Goal: Transaction & Acquisition: Purchase product/service

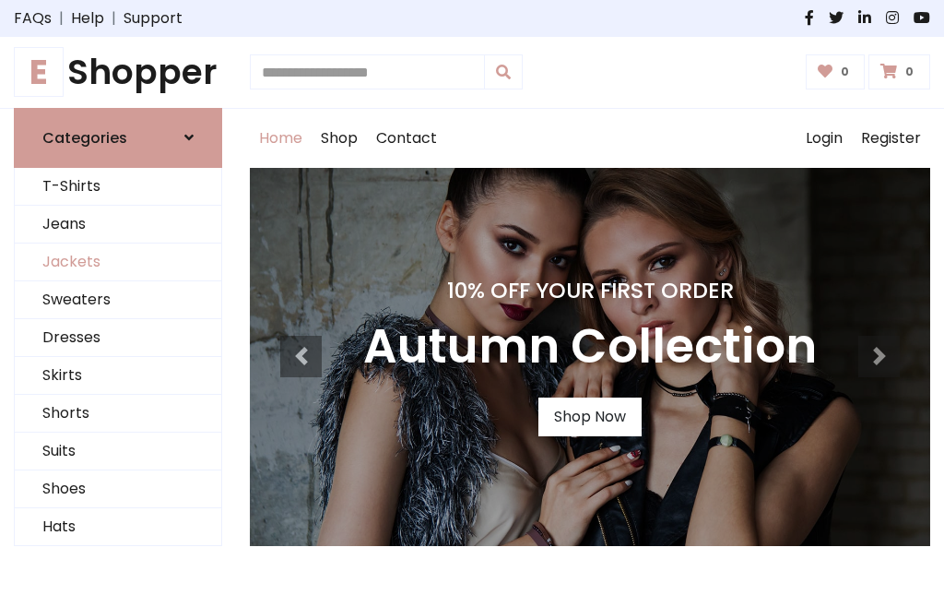
click at [118, 262] on link "Jackets" at bounding box center [118, 262] width 207 height 38
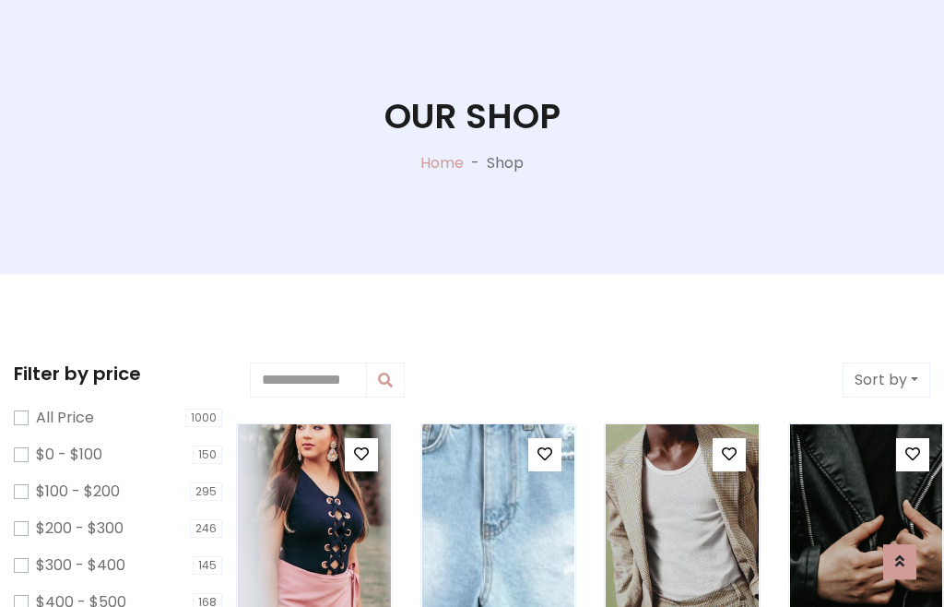
scroll to position [94, 0]
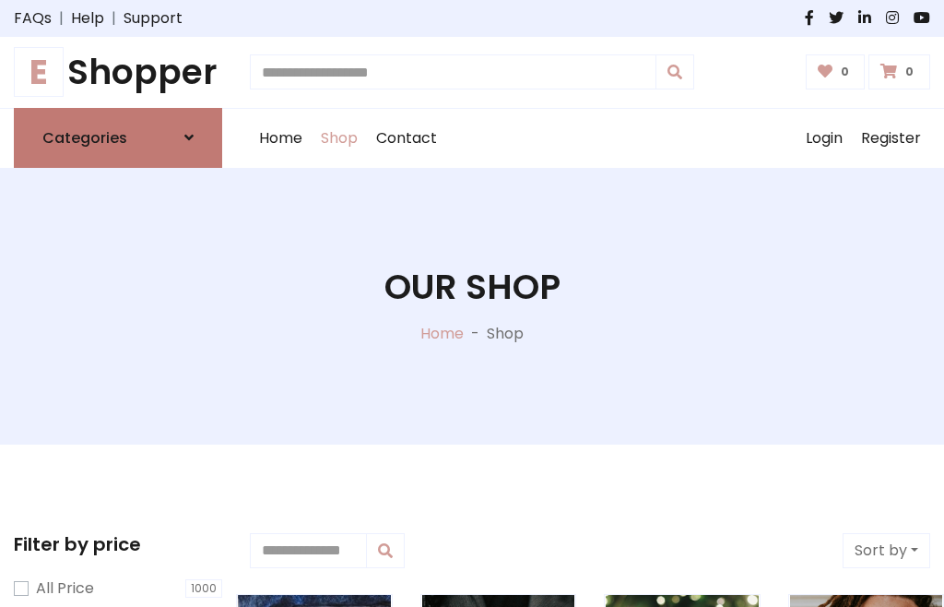
click at [118, 137] on h6 "Categories" at bounding box center [84, 138] width 85 height 18
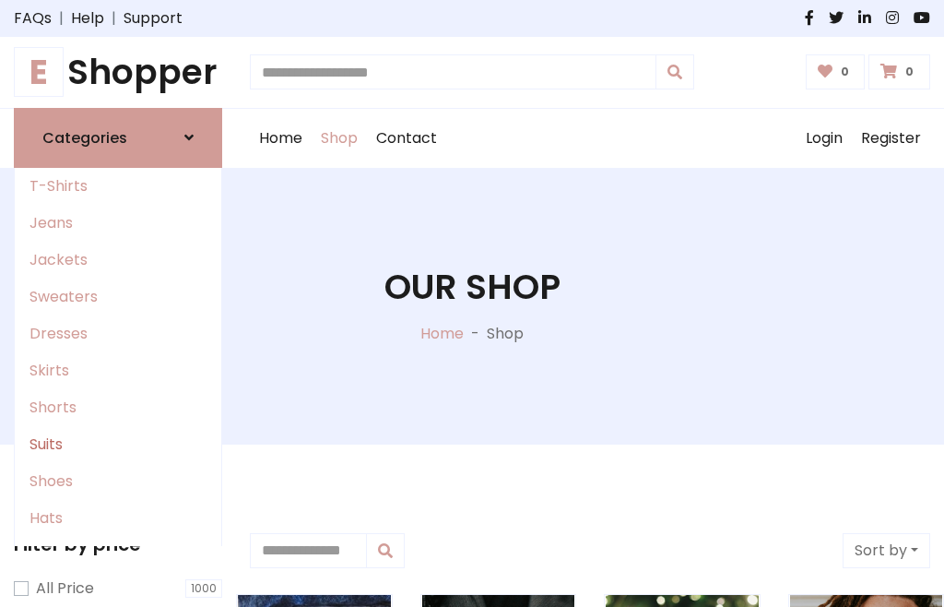
click at [118, 443] on link "Suits" at bounding box center [118, 444] width 207 height 37
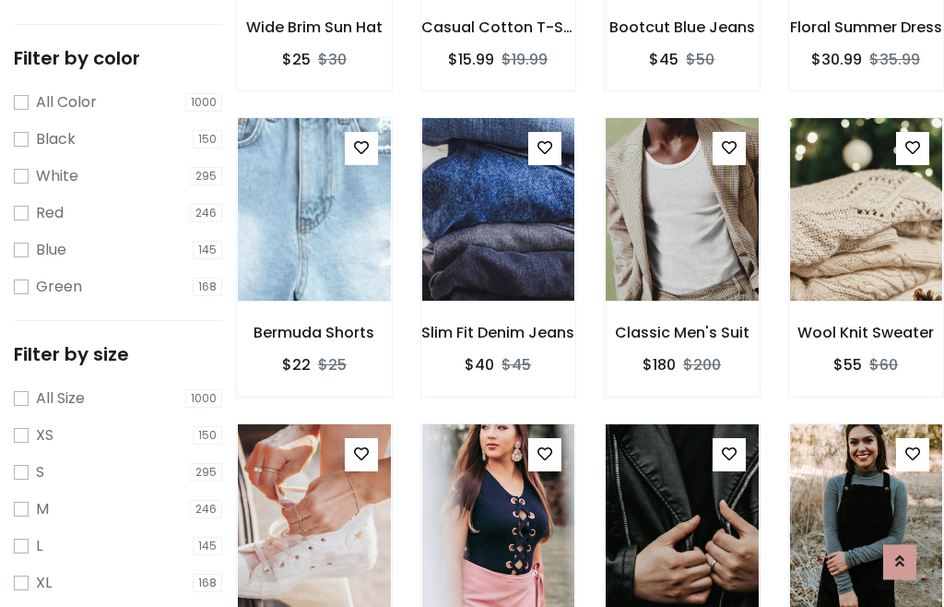
scroll to position [93, 0]
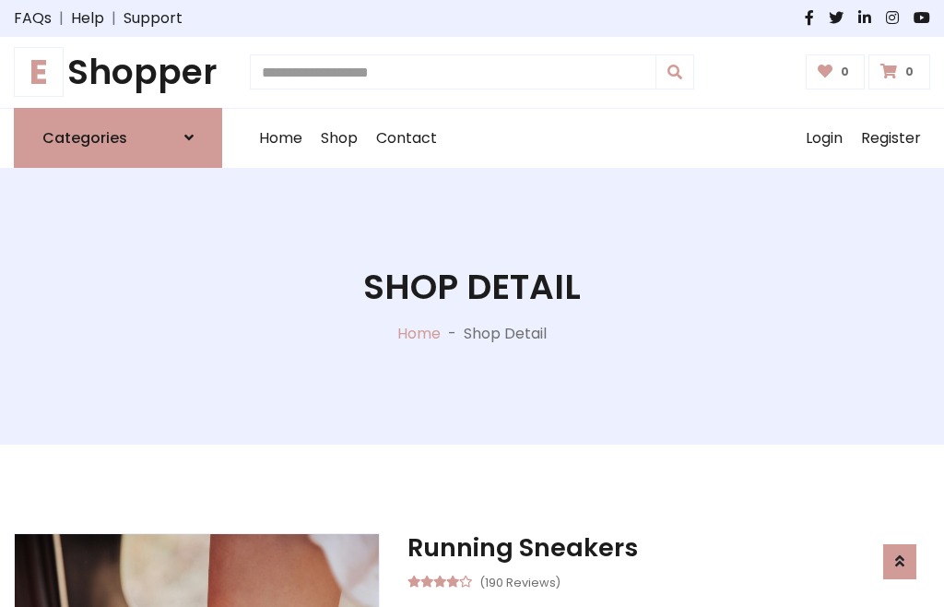
scroll to position [1723, 0]
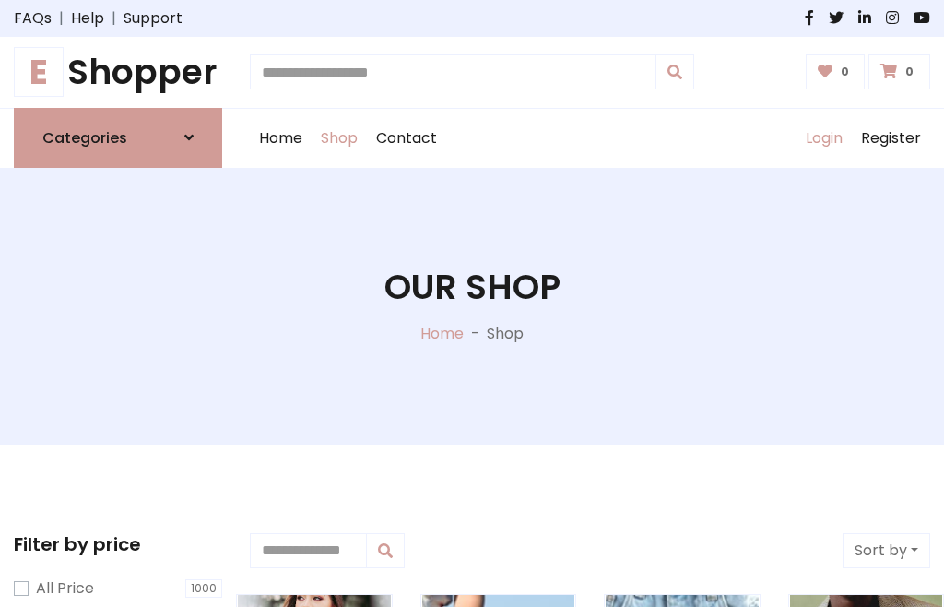
click at [823, 137] on link "Login" at bounding box center [824, 138] width 55 height 59
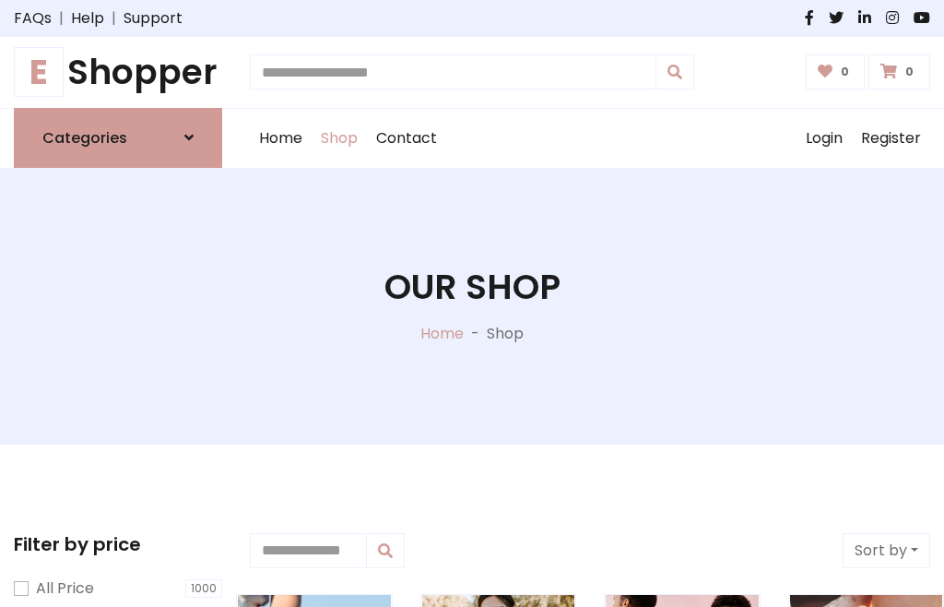
scroll to position [93, 0]
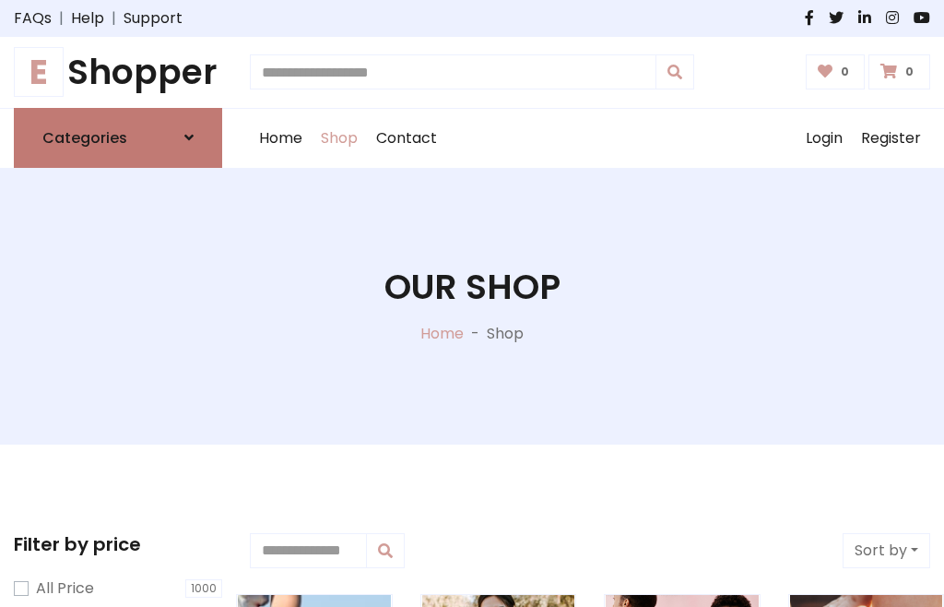
click at [189, 137] on icon at bounding box center [188, 137] width 9 height 15
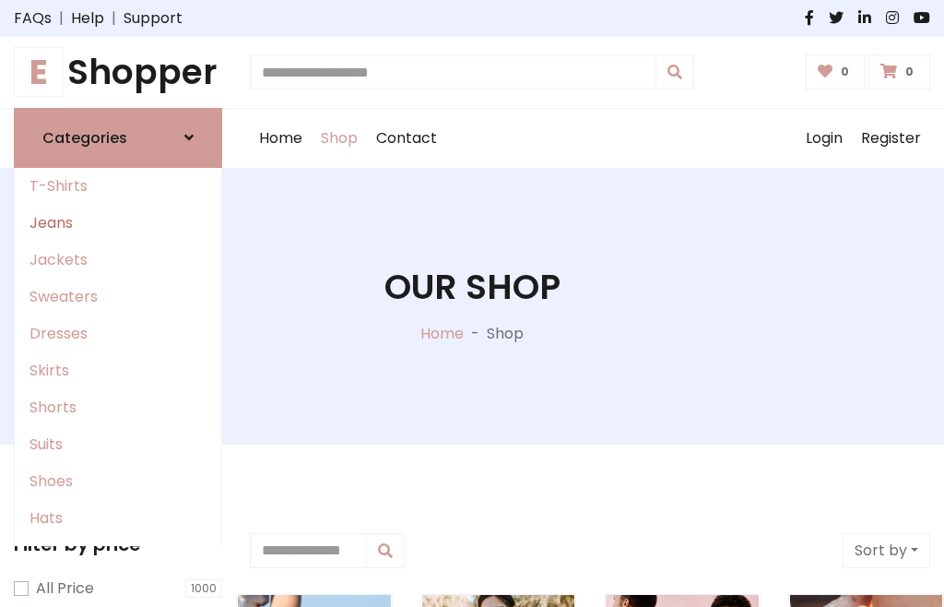
click at [118, 222] on link "Jeans" at bounding box center [118, 223] width 207 height 37
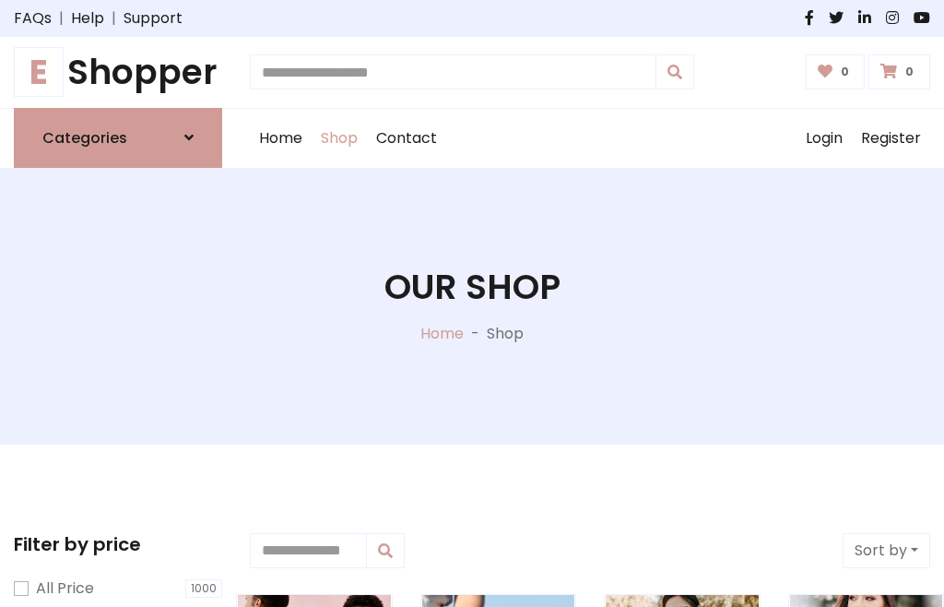
scroll to position [93, 0]
